Goal: Task Accomplishment & Management: Complete application form

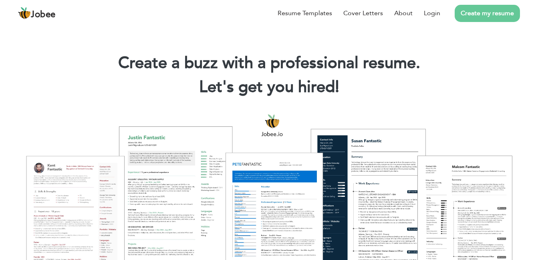
click at [498, 14] on link "Create my resume" at bounding box center [486, 13] width 65 height 17
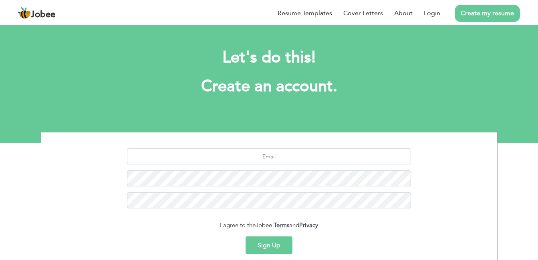
click at [308, 13] on link "Resume Templates" at bounding box center [304, 13] width 54 height 10
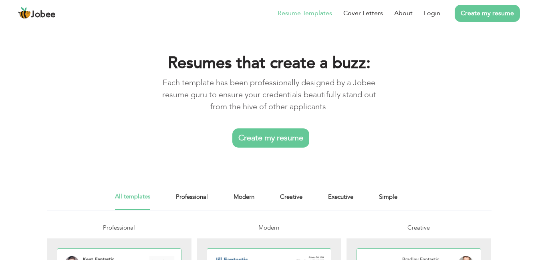
click at [268, 140] on link "Create my resume" at bounding box center [270, 138] width 77 height 19
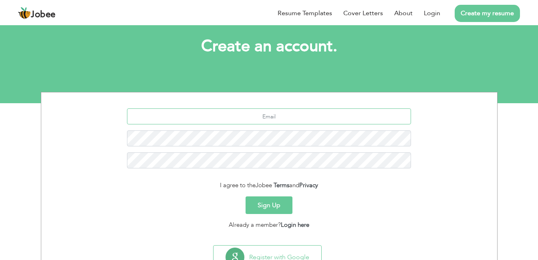
click at [272, 118] on input "text" at bounding box center [269, 116] width 284 height 16
type input "mahadar67@gmail.com"
click at [272, 204] on button "Sign Up" at bounding box center [268, 206] width 47 height 18
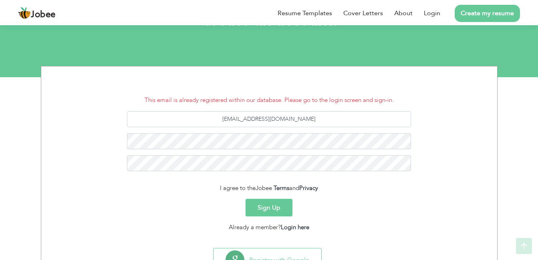
scroll to position [101, 0]
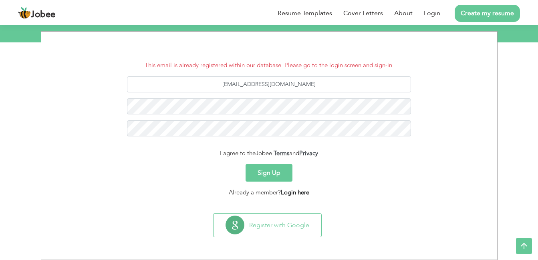
click at [295, 195] on link "Login here" at bounding box center [295, 193] width 28 height 8
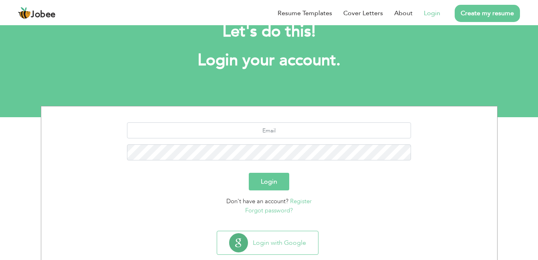
scroll to position [40, 0]
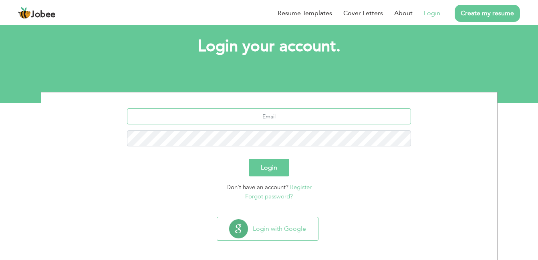
click at [275, 119] on input "text" at bounding box center [269, 116] width 284 height 16
type input "[EMAIL_ADDRESS][DOMAIN_NAME]"
click at [283, 197] on link "Forgot password?" at bounding box center [269, 197] width 48 height 8
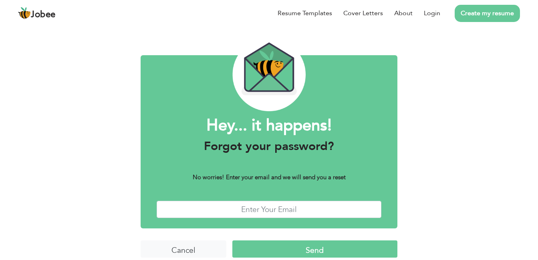
scroll to position [28, 0]
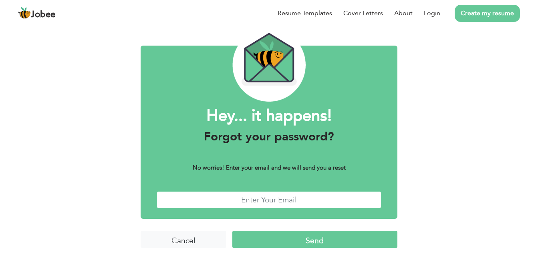
click at [278, 198] on input "text" at bounding box center [269, 199] width 225 height 17
type input "[EMAIL_ADDRESS][DOMAIN_NAME]"
click at [288, 245] on input "Send" at bounding box center [314, 239] width 165 height 17
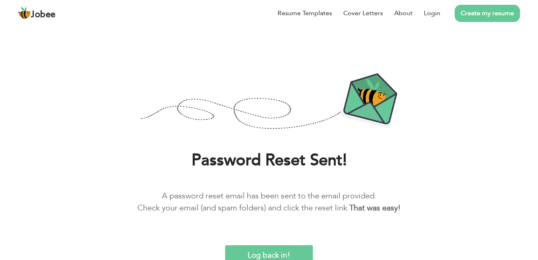
scroll to position [11, 0]
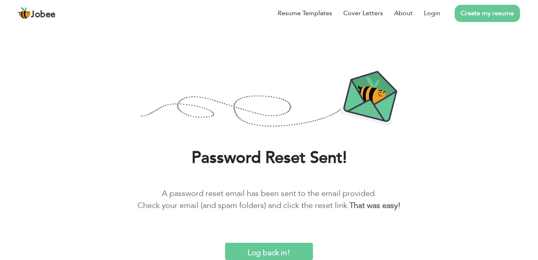
click at [276, 249] on input "Log back in!" at bounding box center [269, 251] width 88 height 17
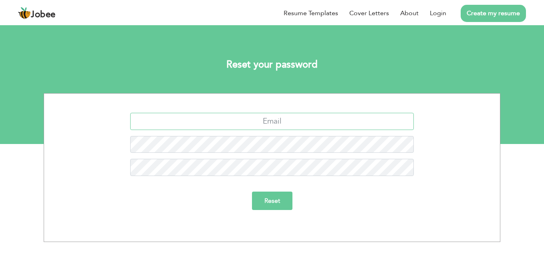
drag, startPoint x: 265, startPoint y: 122, endPoint x: 272, endPoint y: 121, distance: 6.9
click at [265, 122] on input "text" at bounding box center [272, 121] width 284 height 17
type input "mahadar67@gmail.com"
click at [271, 207] on input "Reset" at bounding box center [272, 201] width 40 height 18
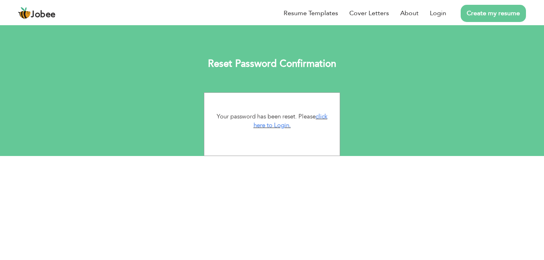
click at [279, 129] on link "click here to Login." at bounding box center [290, 120] width 74 height 17
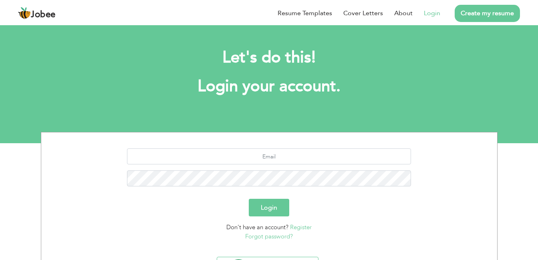
scroll to position [40, 0]
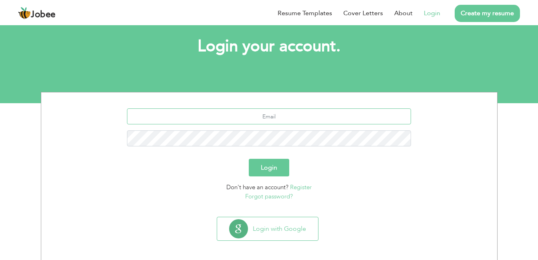
click at [269, 113] on input "text" at bounding box center [269, 116] width 284 height 16
type input "[EMAIL_ADDRESS][DOMAIN_NAME]"
click at [279, 170] on button "Login" at bounding box center [269, 168] width 40 height 18
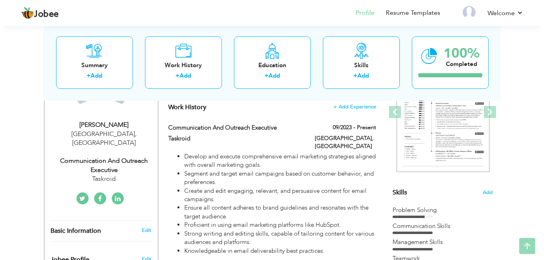
scroll to position [120, 0]
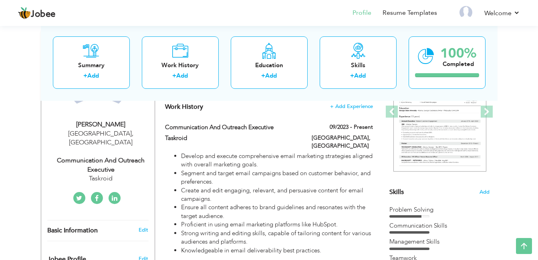
click at [364, 123] on label "09/2023 - Present" at bounding box center [350, 127] width 43 height 8
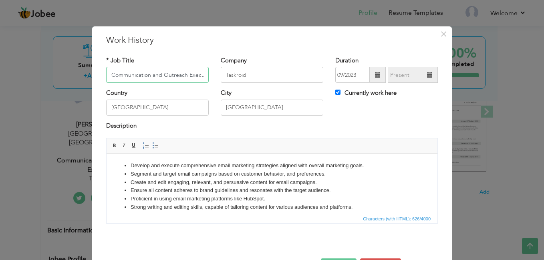
scroll to position [0, 8]
click at [442, 33] on span "×" at bounding box center [443, 34] width 7 height 14
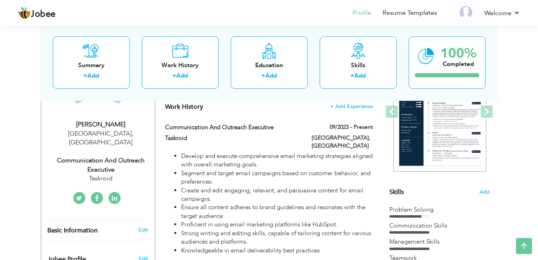
click at [358, 123] on label "09/2023 - Present" at bounding box center [350, 127] width 43 height 8
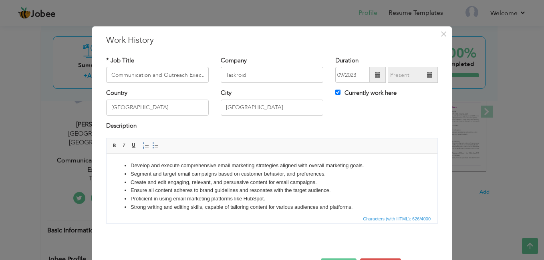
click at [427, 75] on span at bounding box center [430, 75] width 6 height 6
click at [335, 92] on input "Currently work here" at bounding box center [337, 92] width 5 height 5
checkbox input "false"
click at [423, 76] on span at bounding box center [430, 75] width 16 height 16
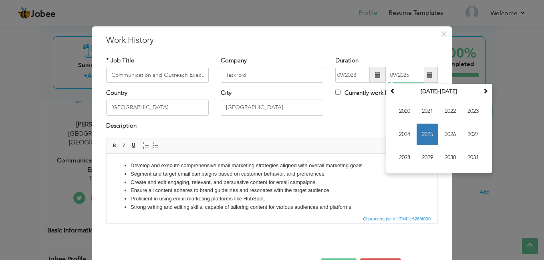
click at [423, 135] on span "2025" at bounding box center [427, 135] width 22 height 22
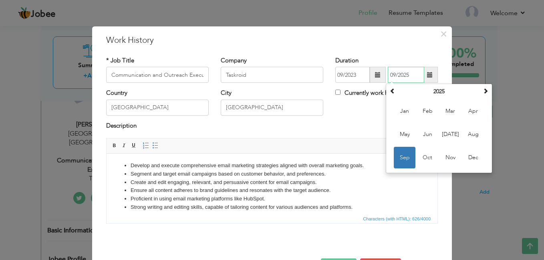
click at [392, 76] on input "09/2025" at bounding box center [406, 75] width 36 height 16
click at [404, 137] on span "May" at bounding box center [405, 135] width 22 height 22
type input "05/2025"
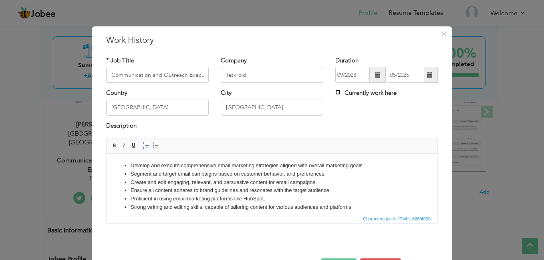
click at [335, 93] on input "Currently work here" at bounding box center [337, 92] width 5 height 5
checkbox input "true"
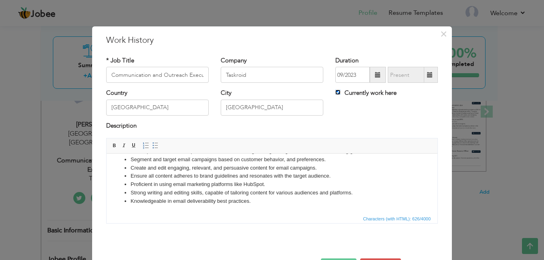
scroll to position [28, 0]
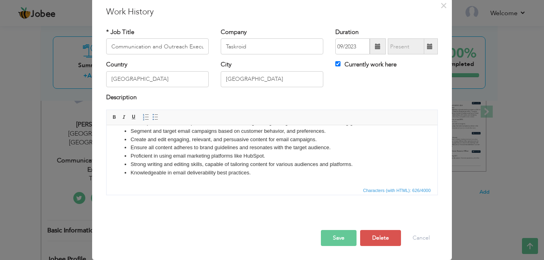
click at [340, 238] on button "Save" at bounding box center [339, 238] width 36 height 16
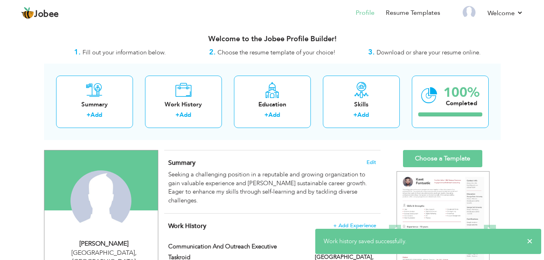
scroll to position [0, 0]
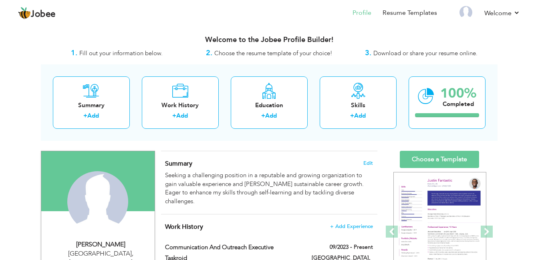
click at [184, 115] on link "Add" at bounding box center [182, 116] width 12 height 8
checkbox input "false"
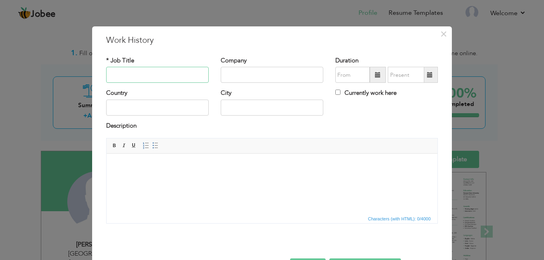
click at [145, 76] on input "text" at bounding box center [157, 75] width 102 height 16
type input "Sale Executive"
click at [224, 72] on input "text" at bounding box center [272, 75] width 102 height 16
type input "Taskroid"
click at [375, 75] on span at bounding box center [378, 75] width 6 height 6
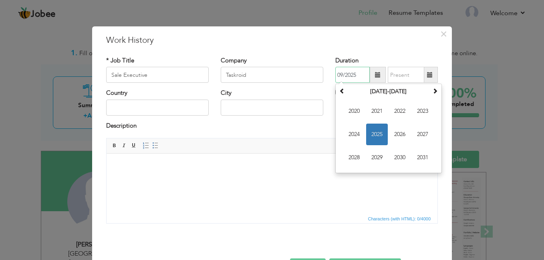
click at [341, 72] on input "09/2025" at bounding box center [352, 75] width 34 height 16
click at [339, 72] on input "09/2025" at bounding box center [352, 75] width 34 height 16
type input "06/2025"
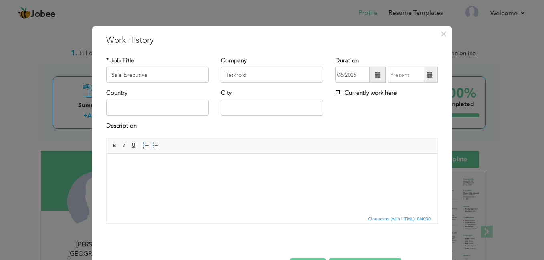
click at [335, 93] on input "Currently work here" at bounding box center [337, 92] width 5 height 5
checkbox input "true"
click at [131, 110] on input "text" at bounding box center [157, 108] width 102 height 16
click at [260, 109] on input "text" at bounding box center [272, 108] width 102 height 16
type input "[GEOGRAPHIC_DATA]"
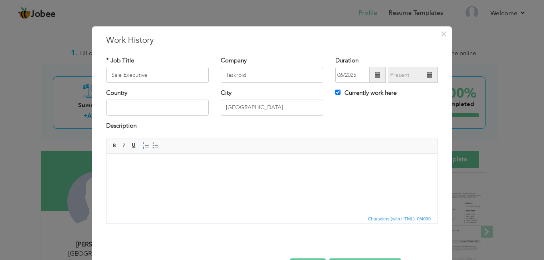
click at [132, 164] on body at bounding box center [271, 166] width 315 height 8
click at [152, 172] on span "Paste" at bounding box center [159, 170] width 42 height 10
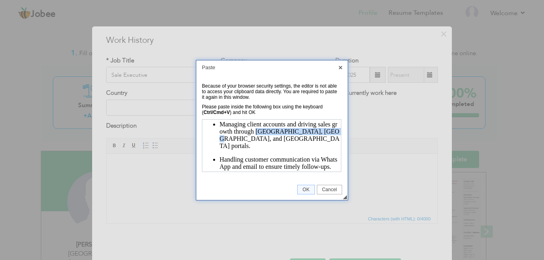
drag, startPoint x: 261, startPoint y: 132, endPoint x: 329, endPoint y: 132, distance: 68.1
click at [329, 132] on p "Managing client accounts and driving sales growth through USA, Canada, and Türk…" at bounding box center [279, 134] width 120 height 29
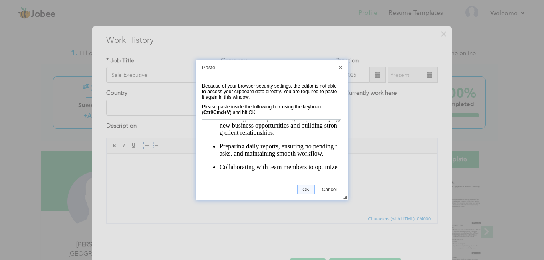
scroll to position [68, 0]
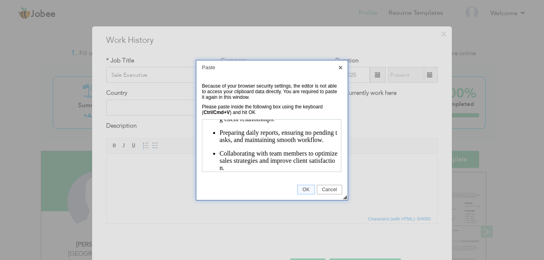
click at [300, 187] on span "OK" at bounding box center [305, 190] width 16 height 6
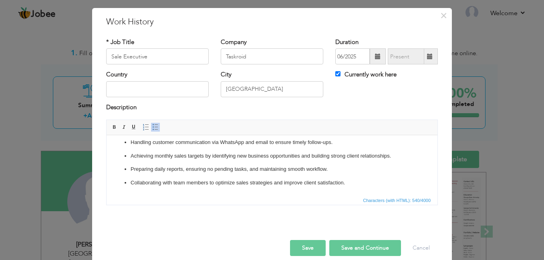
scroll to position [28, 0]
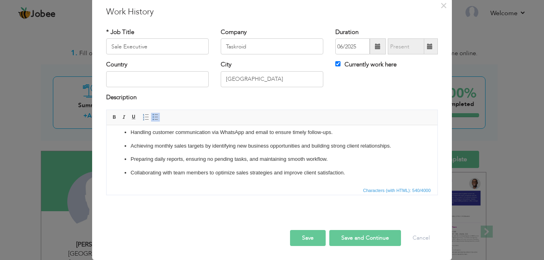
click at [358, 241] on button "Save and Continue" at bounding box center [365, 238] width 72 height 16
checkbox input "false"
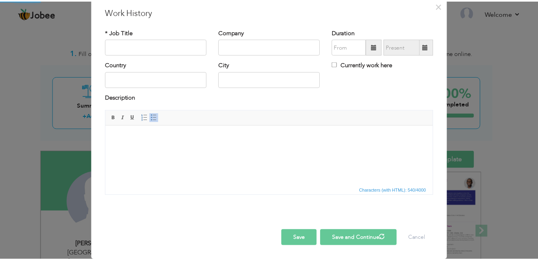
scroll to position [0, 0]
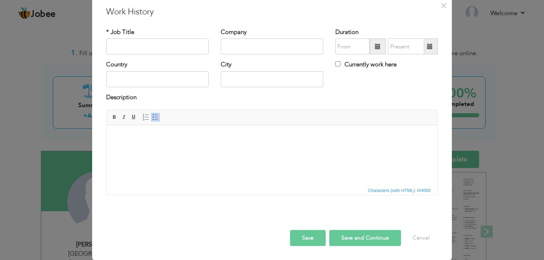
click at [375, 47] on span at bounding box center [378, 47] width 6 height 6
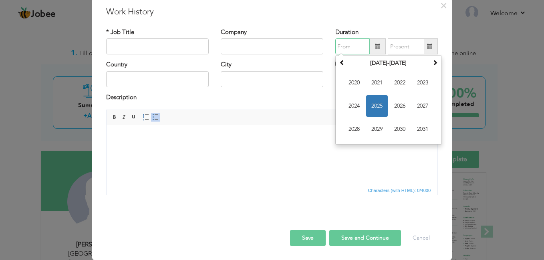
click at [352, 44] on input "text" at bounding box center [352, 46] width 34 height 16
click at [372, 105] on span "2025" at bounding box center [377, 106] width 22 height 22
click at [350, 47] on input "text" at bounding box center [352, 46] width 34 height 16
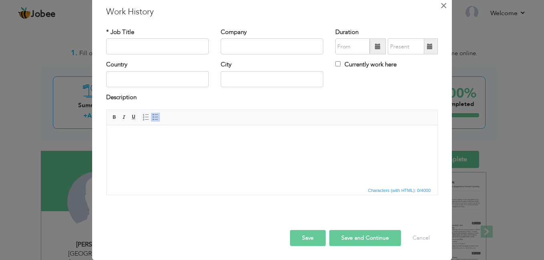
click at [441, 8] on span "×" at bounding box center [443, 5] width 7 height 14
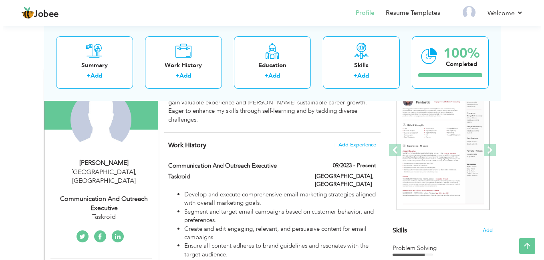
scroll to position [80, 0]
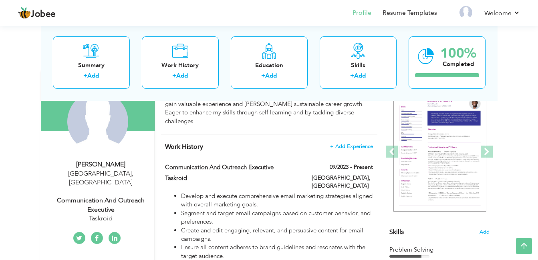
click at [0, 0] on span at bounding box center [0, 0] width 0 height 0
type input "Communication and Outreach Executive"
type input "Taskroid"
type input "09/2023"
type input "[GEOGRAPHIC_DATA]"
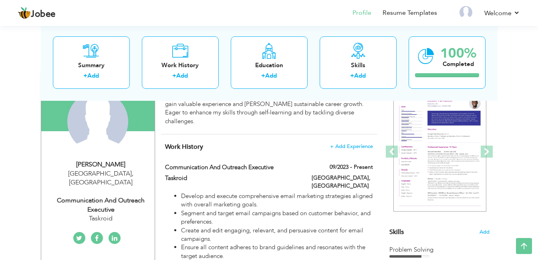
type input "[GEOGRAPHIC_DATA]"
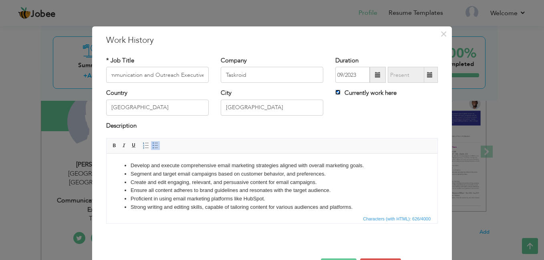
scroll to position [0, 0]
click at [335, 92] on input "Currently work here" at bounding box center [337, 92] width 5 height 5
checkbox input "false"
click at [427, 75] on span at bounding box center [430, 75] width 6 height 6
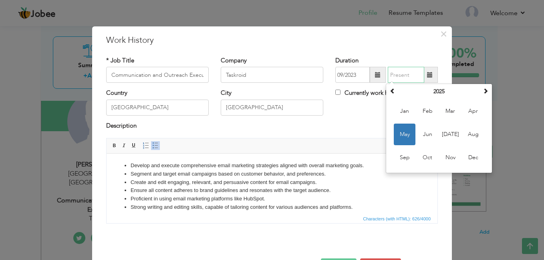
click at [400, 134] on span "May" at bounding box center [405, 135] width 22 height 22
type input "05/2025"
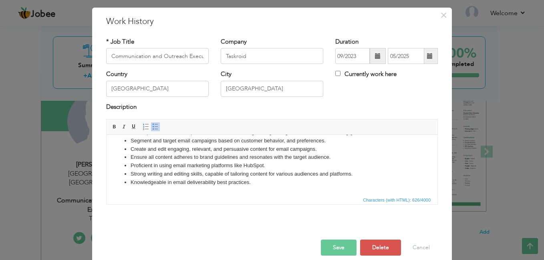
scroll to position [28, 0]
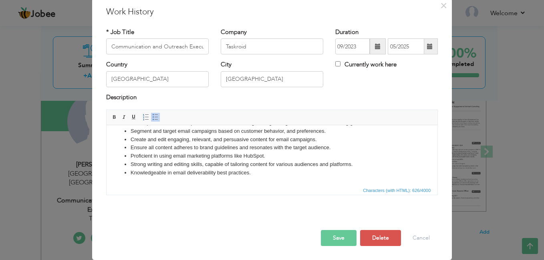
click at [330, 233] on button "Save" at bounding box center [339, 238] width 36 height 16
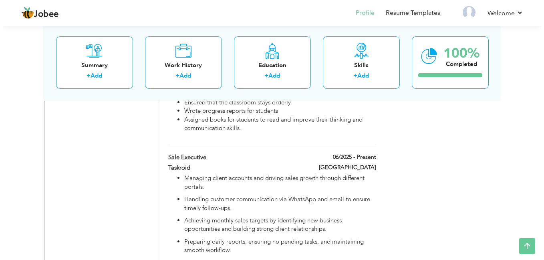
scroll to position [565, 0]
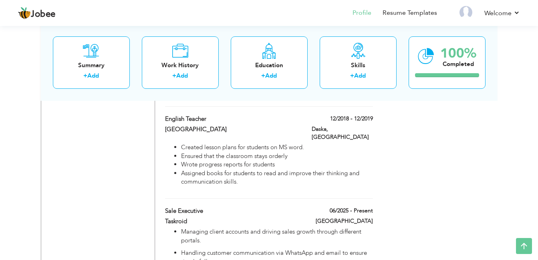
drag, startPoint x: 356, startPoint y: 187, endPoint x: 363, endPoint y: 172, distance: 16.3
type input "Sale Executive"
type input "06/2025"
checkbox input "true"
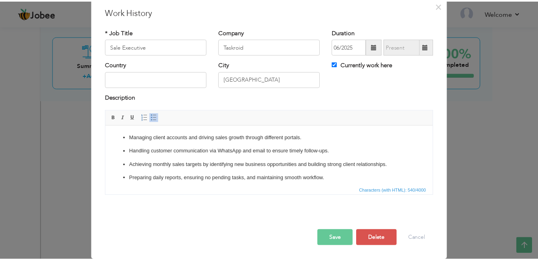
scroll to position [0, 0]
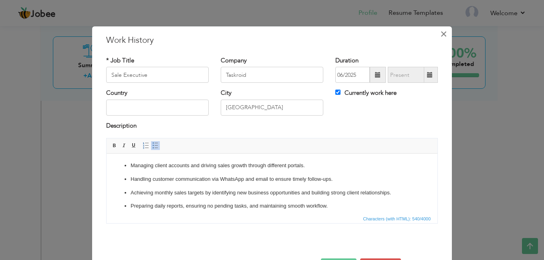
click at [441, 34] on span "×" at bounding box center [443, 34] width 7 height 14
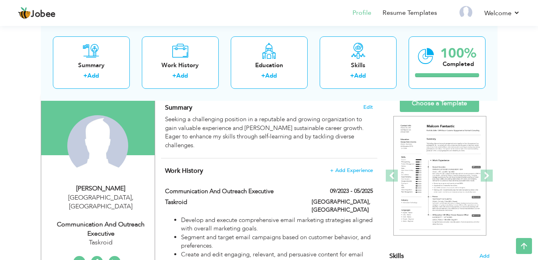
scroll to position [44, 0]
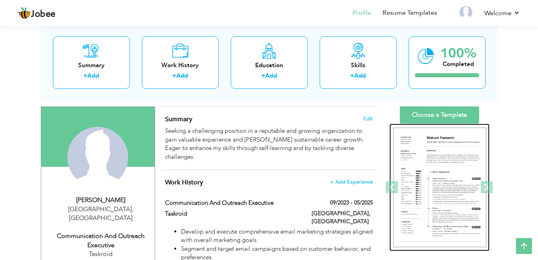
click at [433, 178] on img at bounding box center [439, 188] width 93 height 120
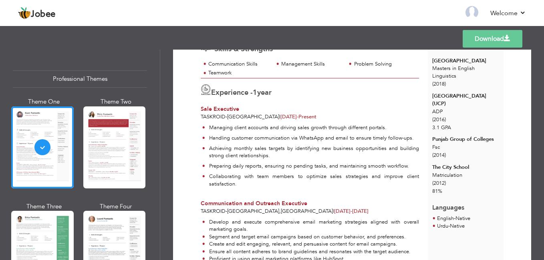
scroll to position [120, 0]
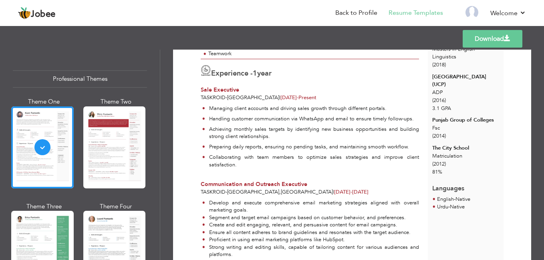
click at [41, 151] on div at bounding box center [42, 147] width 62 height 82
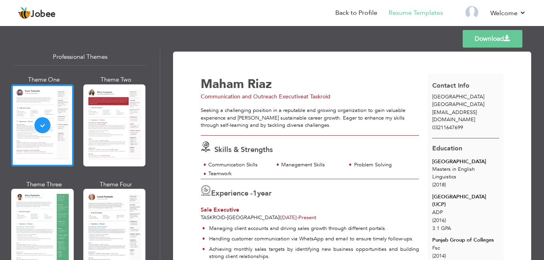
scroll to position [40, 0]
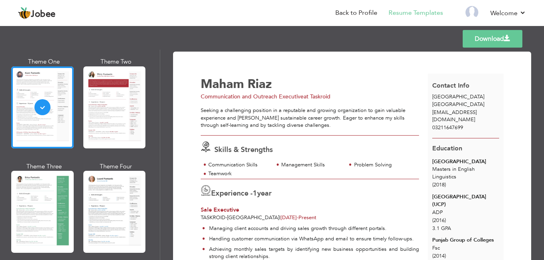
click at [46, 202] on div at bounding box center [42, 212] width 62 height 82
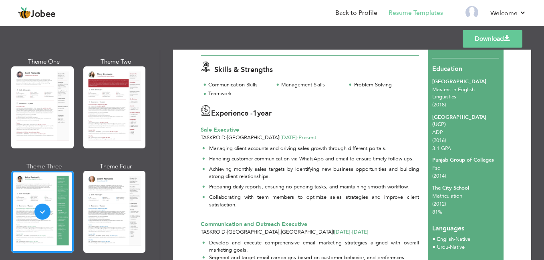
scroll to position [120, 0]
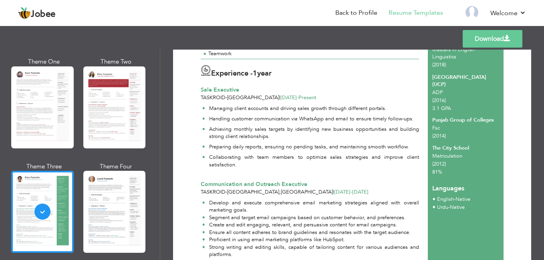
click at [123, 198] on div at bounding box center [114, 212] width 62 height 82
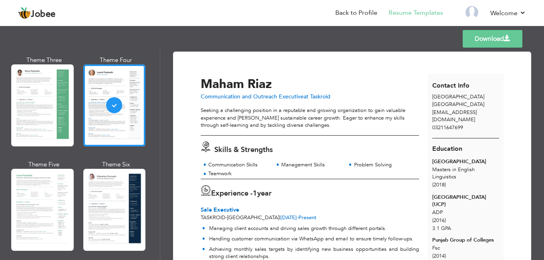
scroll to position [160, 0]
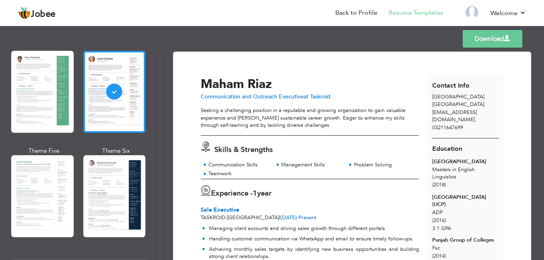
click at [277, 95] on span "Communication and Outreach Executive" at bounding box center [252, 97] width 103 height 8
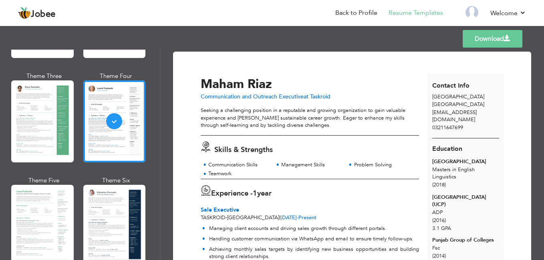
scroll to position [80, 0]
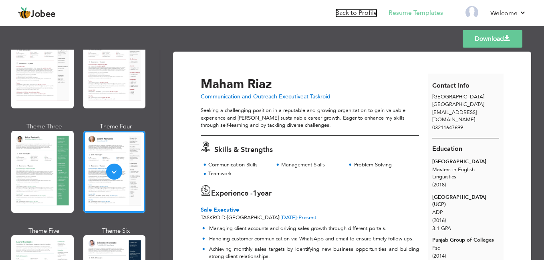
click at [360, 10] on link "Back to Profile" at bounding box center [356, 12] width 42 height 9
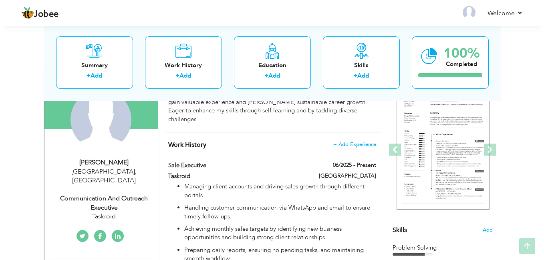
scroll to position [120, 0]
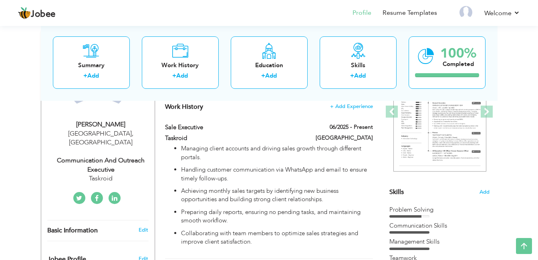
click at [118, 156] on div "Communication and Outreach Executive" at bounding box center [100, 165] width 107 height 18
type input "Maham"
type input "Riaz"
type input "03211647699"
select select "number:166"
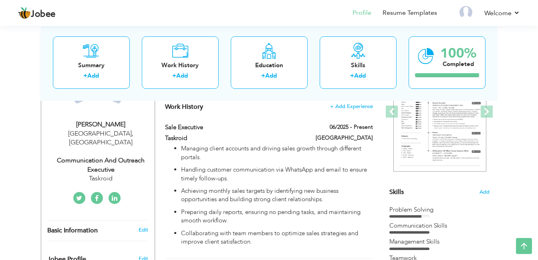
type input "[GEOGRAPHIC_DATA]"
select select "number:3"
type input "Taskroid"
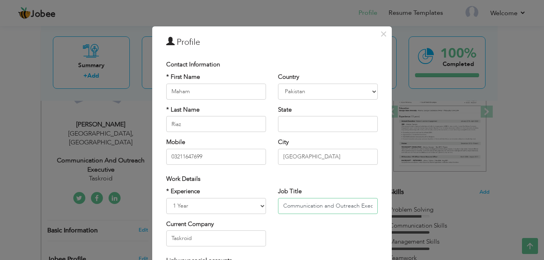
drag, startPoint x: 354, startPoint y: 207, endPoint x: 334, endPoint y: 209, distance: 20.5
click at [334, 209] on input "Communication and Outreach Executive" at bounding box center [328, 206] width 100 height 16
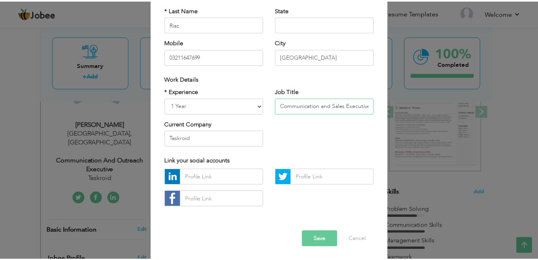
scroll to position [101, 0]
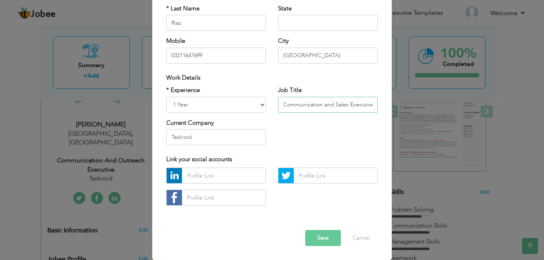
drag, startPoint x: 332, startPoint y: 107, endPoint x: 269, endPoint y: 108, distance: 63.3
click at [272, 108] on div "Job Title Communication and Sales Executive" at bounding box center [328, 102] width 112 height 32
type input "Sales Executive"
click at [315, 241] on button "Save" at bounding box center [323, 238] width 36 height 16
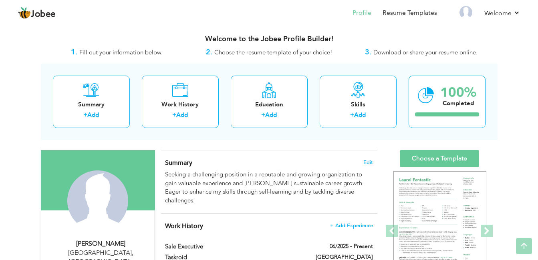
scroll to position [0, 0]
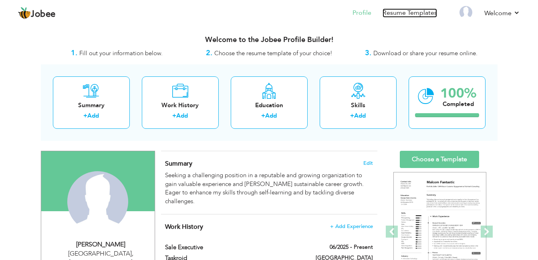
click at [397, 15] on link "Resume Templates" at bounding box center [409, 12] width 54 height 9
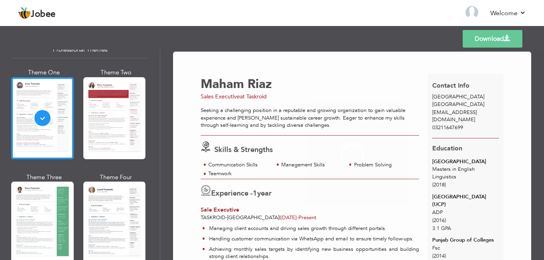
scroll to position [40, 0]
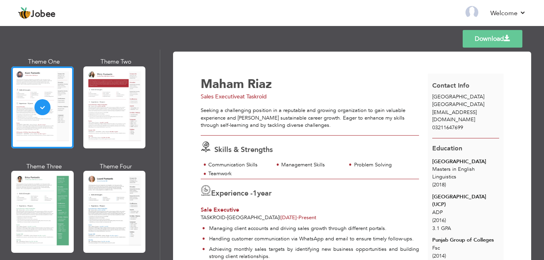
click at [110, 191] on div at bounding box center [114, 212] width 62 height 82
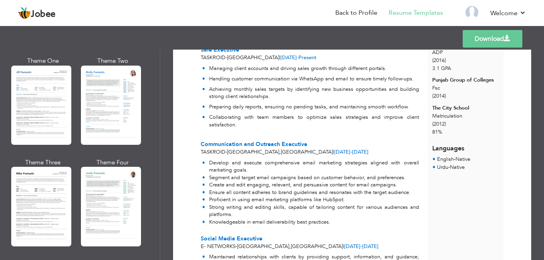
scroll to position [400, 0]
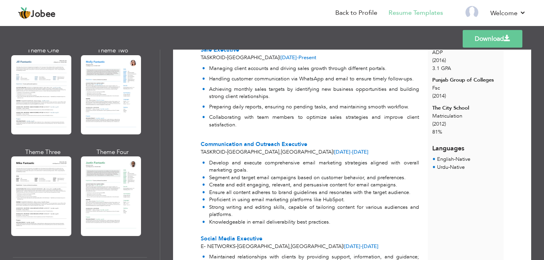
click at [36, 122] on div at bounding box center [41, 94] width 60 height 79
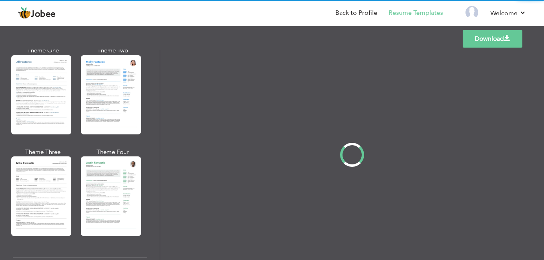
scroll to position [0, 0]
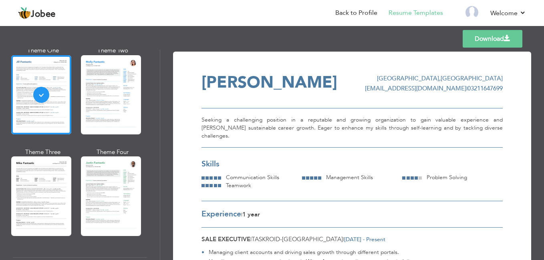
click at [55, 177] on div at bounding box center [41, 196] width 60 height 79
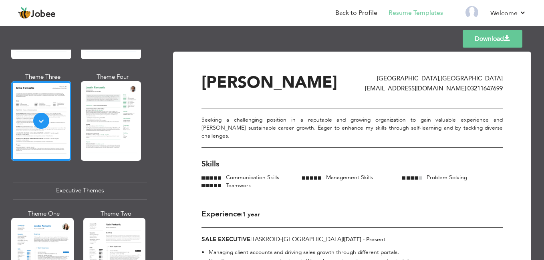
scroll to position [480, 0]
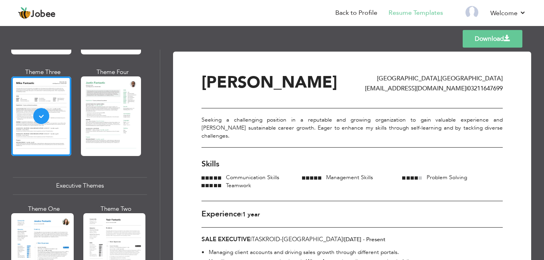
click at [111, 139] on div at bounding box center [111, 115] width 60 height 79
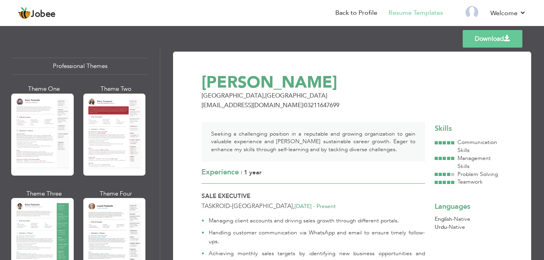
scroll to position [0, 0]
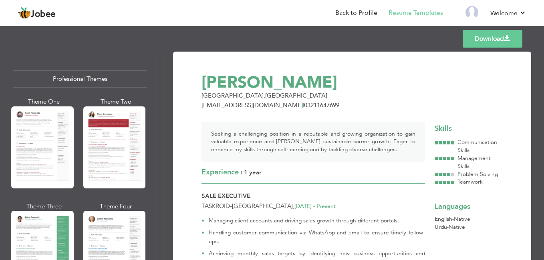
click at [30, 158] on div at bounding box center [42, 147] width 62 height 82
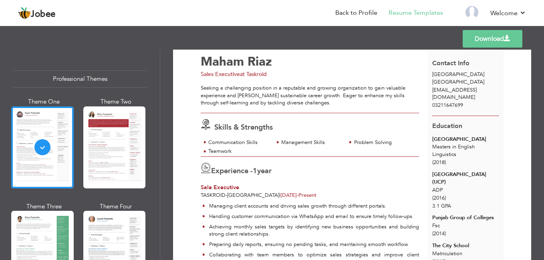
scroll to position [40, 0]
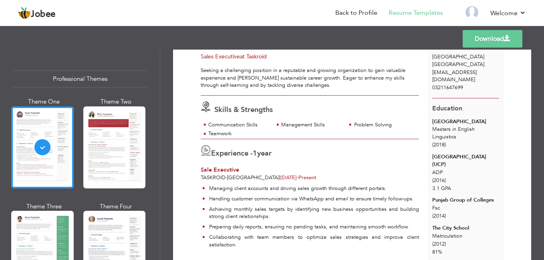
click at [131, 153] on div at bounding box center [114, 147] width 62 height 82
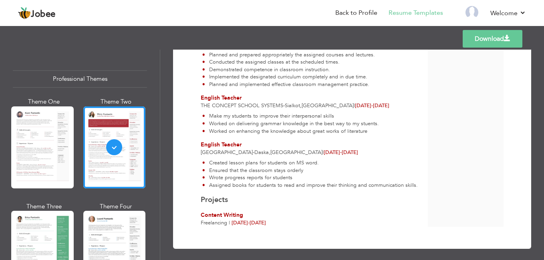
scroll to position [437, 0]
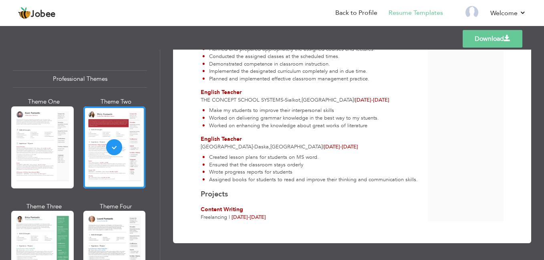
click at [100, 232] on div at bounding box center [114, 252] width 62 height 82
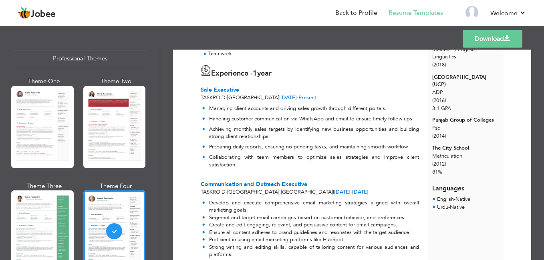
scroll to position [40, 0]
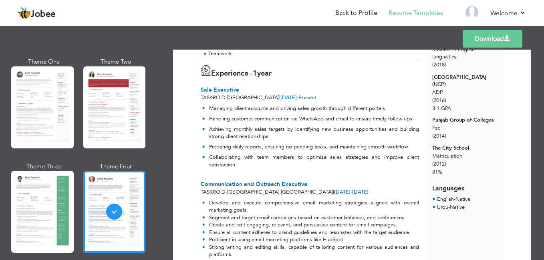
click at [47, 209] on div at bounding box center [42, 212] width 62 height 82
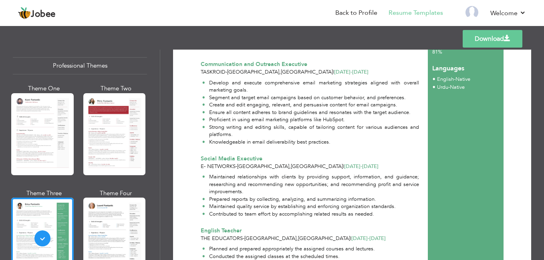
scroll to position [0, 0]
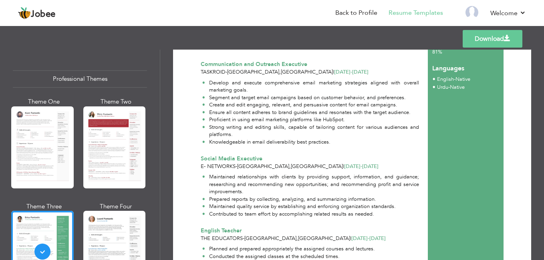
click at [56, 153] on div at bounding box center [42, 147] width 62 height 82
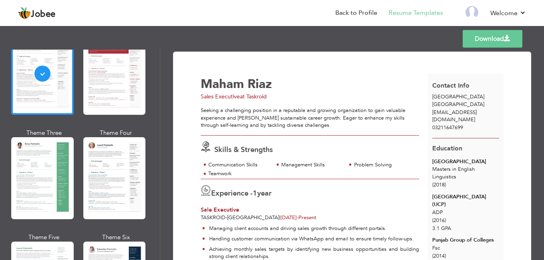
scroll to position [80, 0]
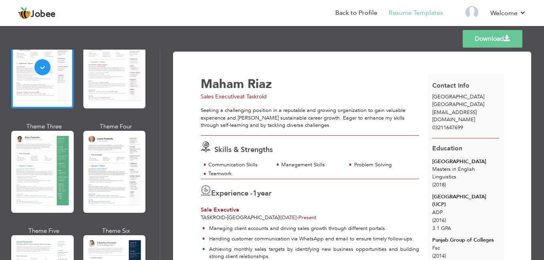
click at [120, 202] on div at bounding box center [114, 172] width 62 height 82
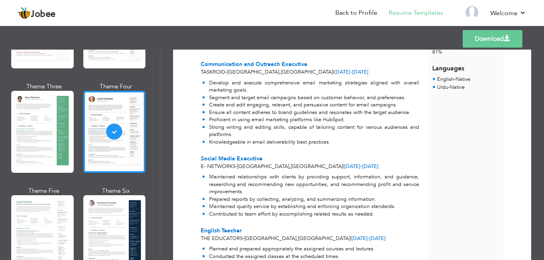
scroll to position [160, 0]
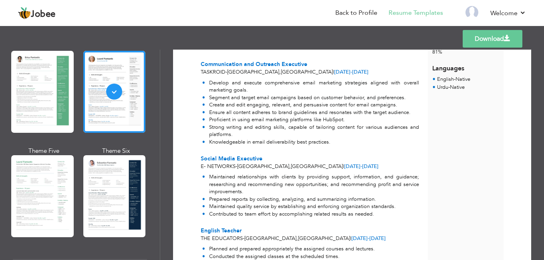
click at [46, 203] on div at bounding box center [42, 196] width 62 height 82
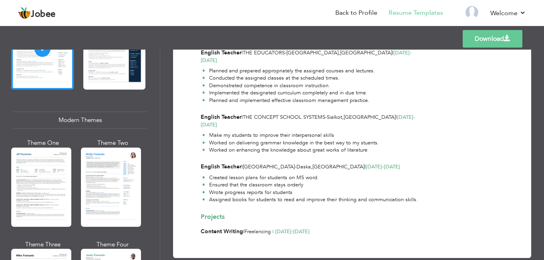
scroll to position [320, 0]
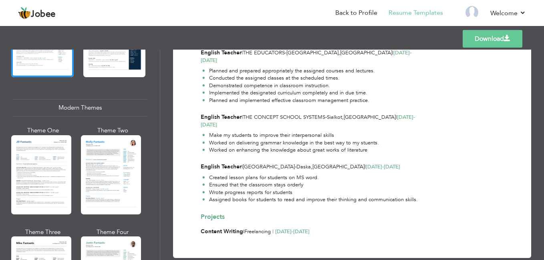
click at [38, 180] on div at bounding box center [41, 174] width 60 height 79
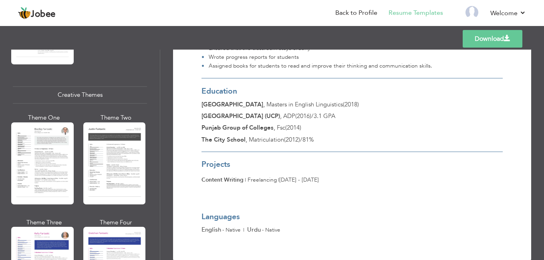
scroll to position [921, 0]
click at [99, 169] on div at bounding box center [114, 163] width 62 height 82
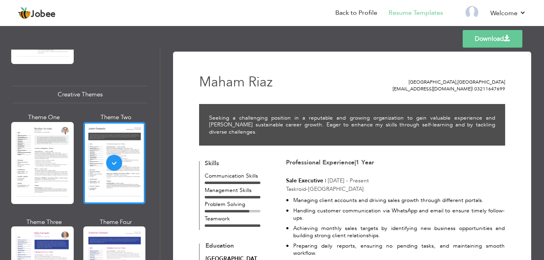
scroll to position [961, 0]
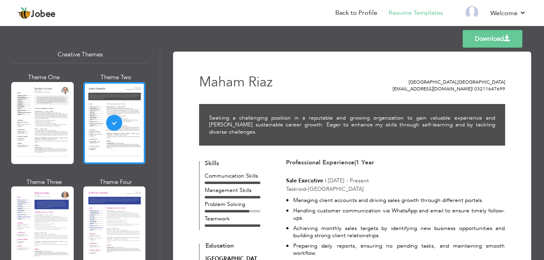
click at [91, 210] on div at bounding box center [114, 228] width 62 height 82
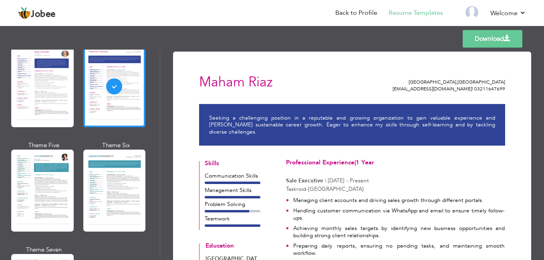
scroll to position [1121, 0]
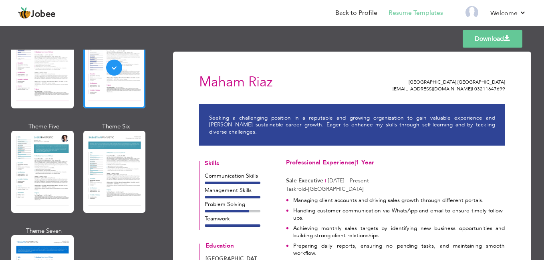
click at [99, 176] on div at bounding box center [114, 172] width 62 height 82
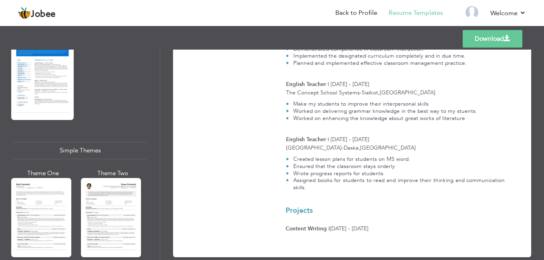
scroll to position [1321, 0]
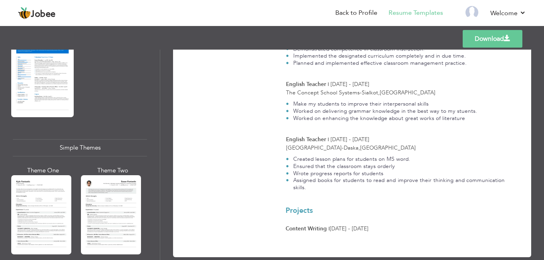
click at [49, 197] on div at bounding box center [41, 214] width 60 height 79
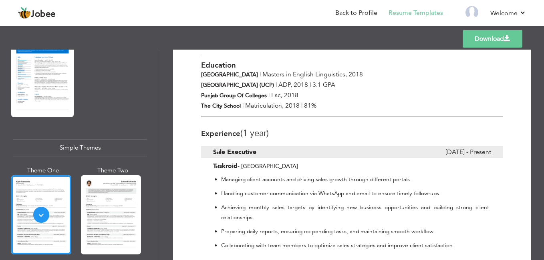
scroll to position [160, 0]
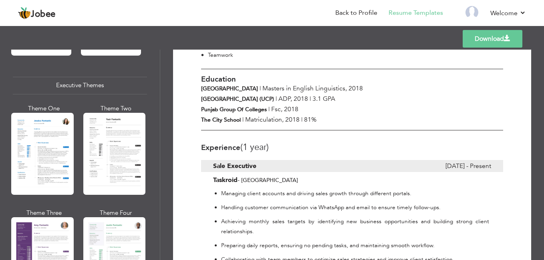
click at [93, 149] on div at bounding box center [114, 154] width 62 height 82
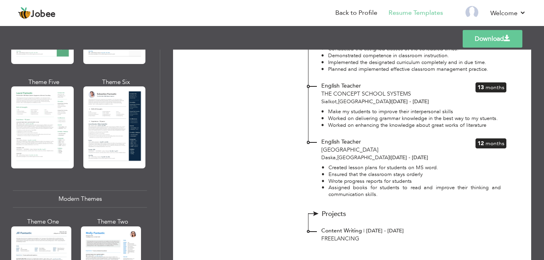
scroll to position [221, 0]
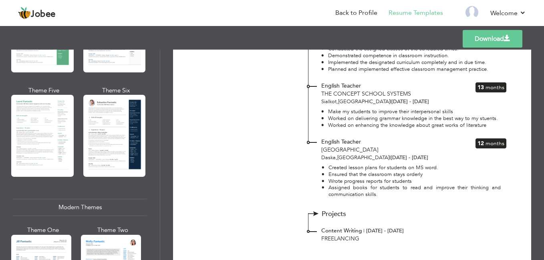
click at [119, 137] on div at bounding box center [114, 136] width 62 height 82
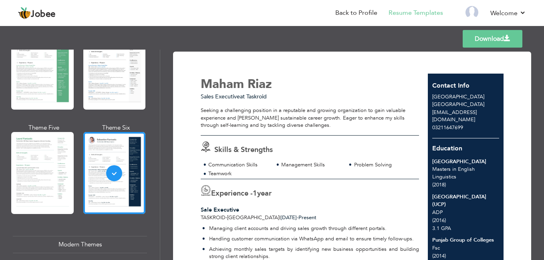
scroll to position [141, 0]
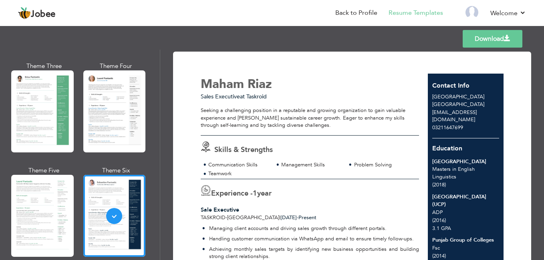
click at [50, 181] on div at bounding box center [42, 216] width 62 height 82
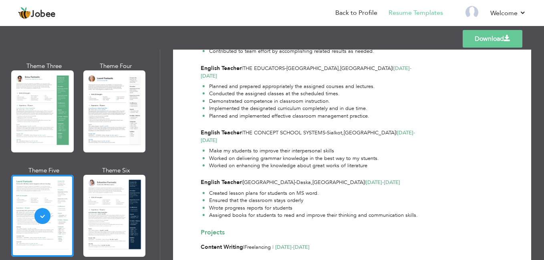
scroll to position [402, 0]
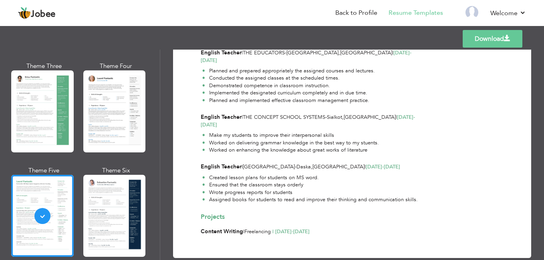
click at [474, 38] on link "Download" at bounding box center [492, 39] width 60 height 18
